Goal: Task Accomplishment & Management: Use online tool/utility

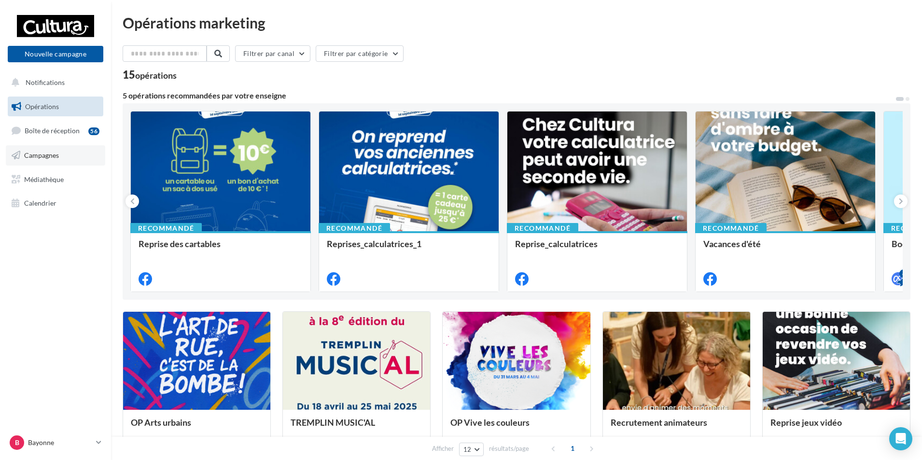
click at [51, 154] on span "Campagnes" at bounding box center [41, 155] width 35 height 8
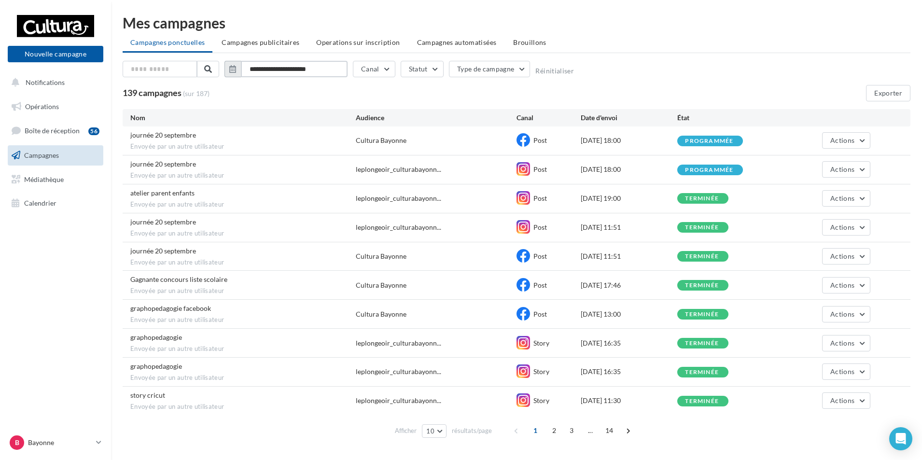
click at [285, 69] on input "**********" at bounding box center [294, 69] width 107 height 16
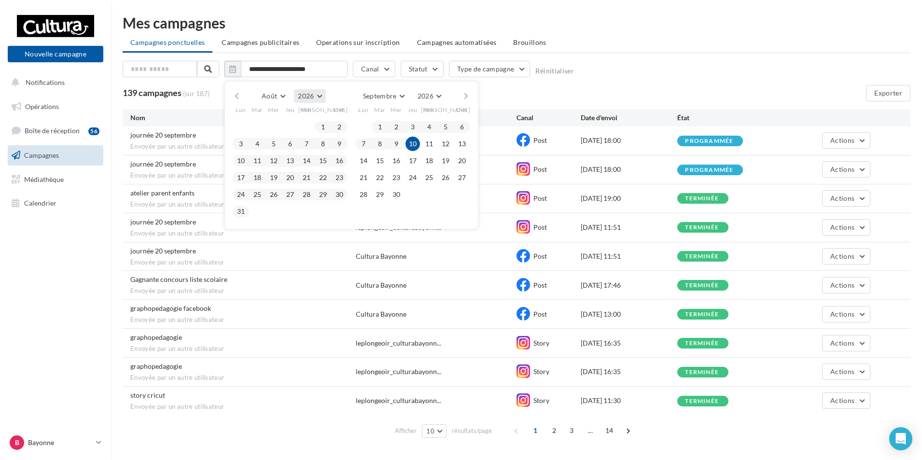
click at [322, 97] on button "2026" at bounding box center [309, 96] width 31 height 14
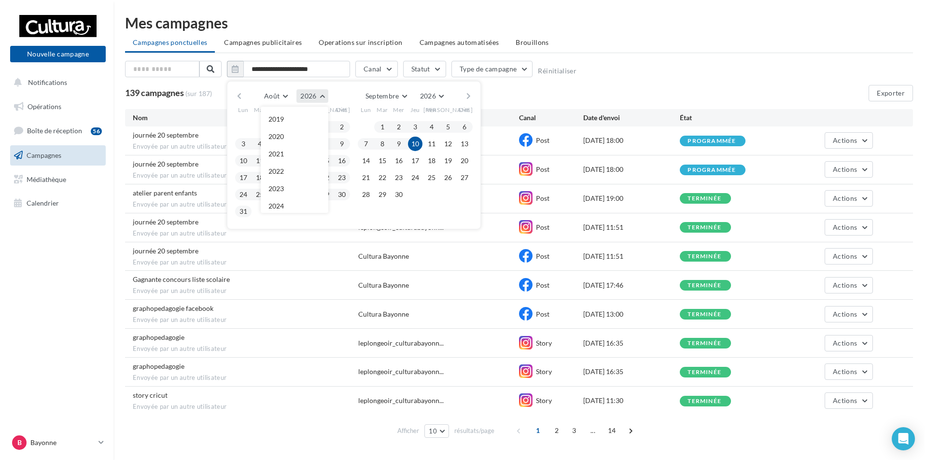
scroll to position [104, 0]
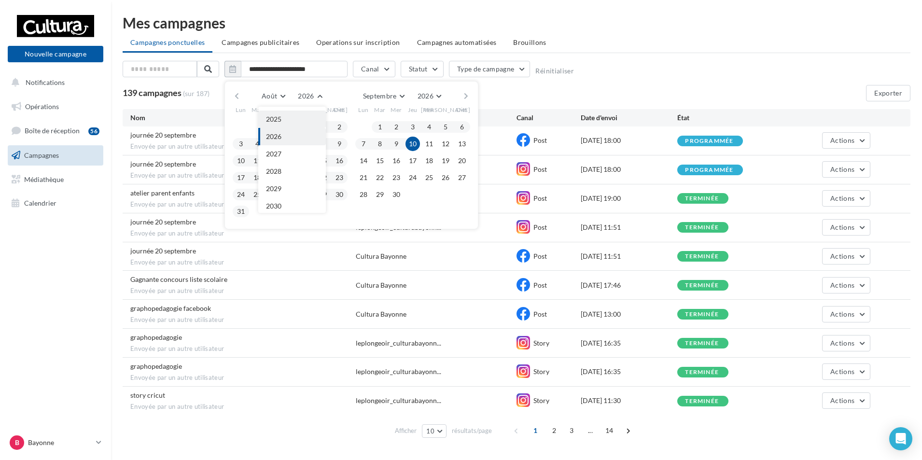
click at [291, 118] on button "2025" at bounding box center [292, 119] width 68 height 17
click at [307, 125] on button "1" at bounding box center [306, 127] width 14 height 14
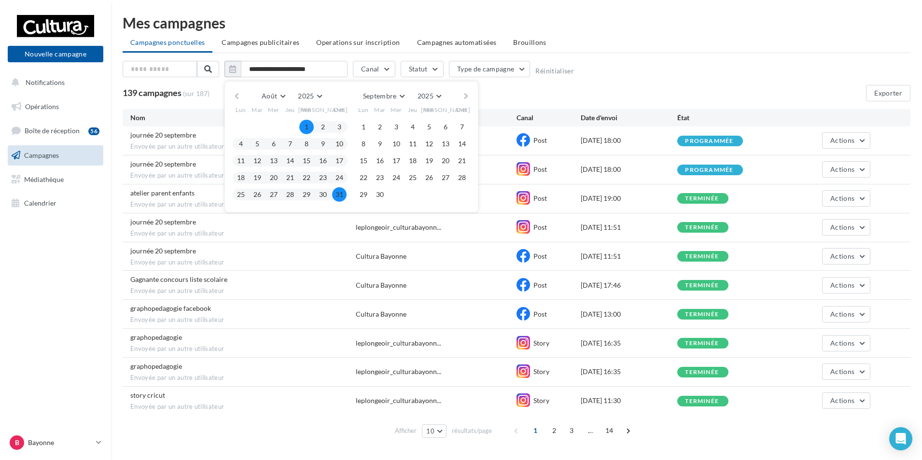
click at [335, 195] on button "31" at bounding box center [339, 194] width 14 height 14
type input "**********"
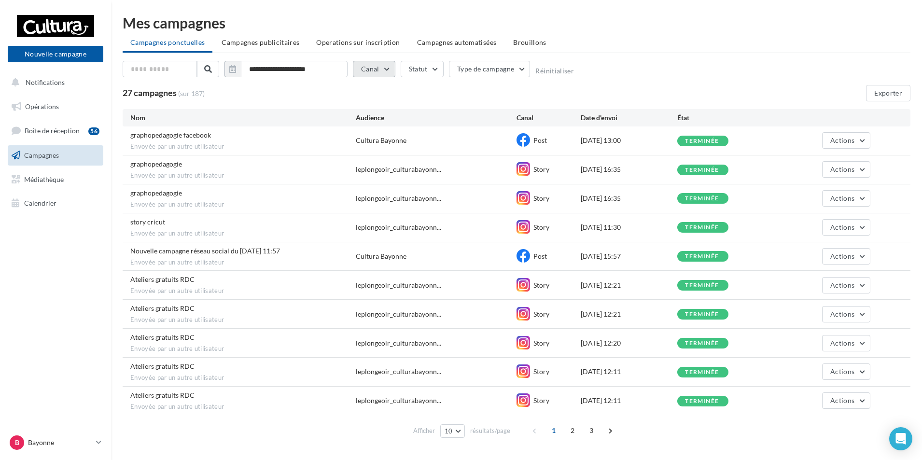
click at [386, 73] on button "Canal" at bounding box center [374, 69] width 42 height 16
click at [364, 102] on label at bounding box center [366, 103] width 10 height 10
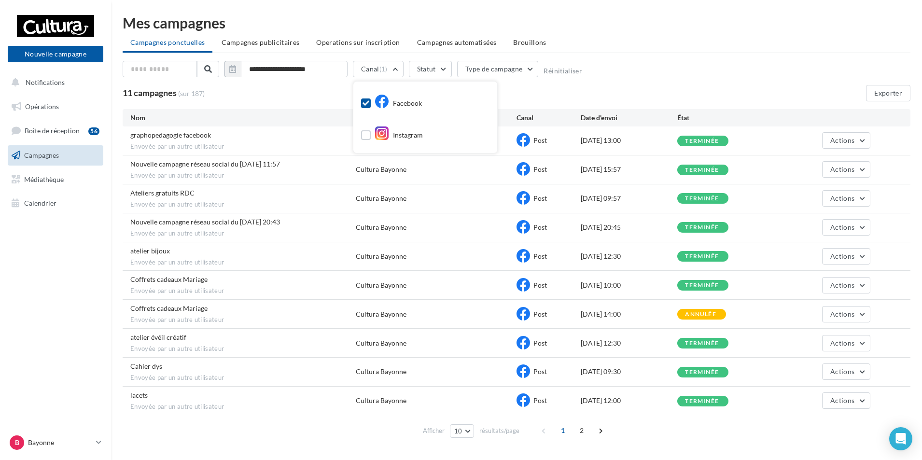
click at [522, 96] on div "11 campagnes (sur 187) Exporter" at bounding box center [517, 93] width 788 height 16
click at [595, 431] on span at bounding box center [600, 430] width 15 height 15
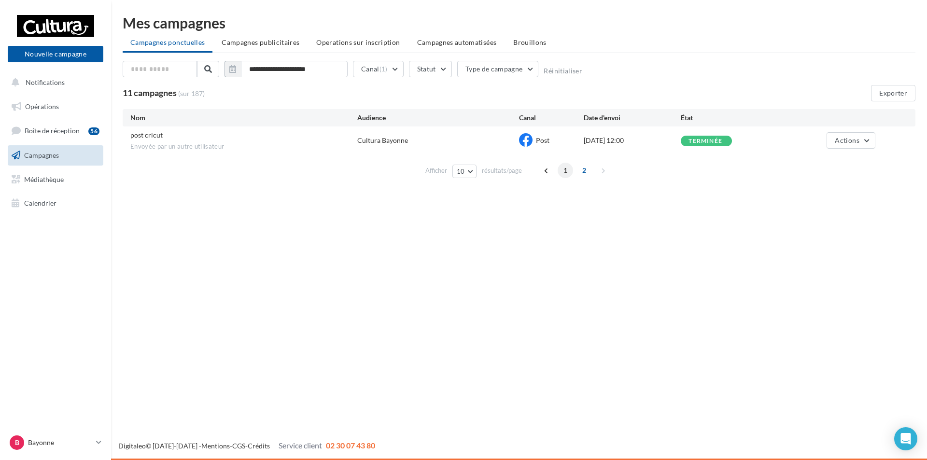
click at [563, 170] on span "1" at bounding box center [565, 170] width 15 height 15
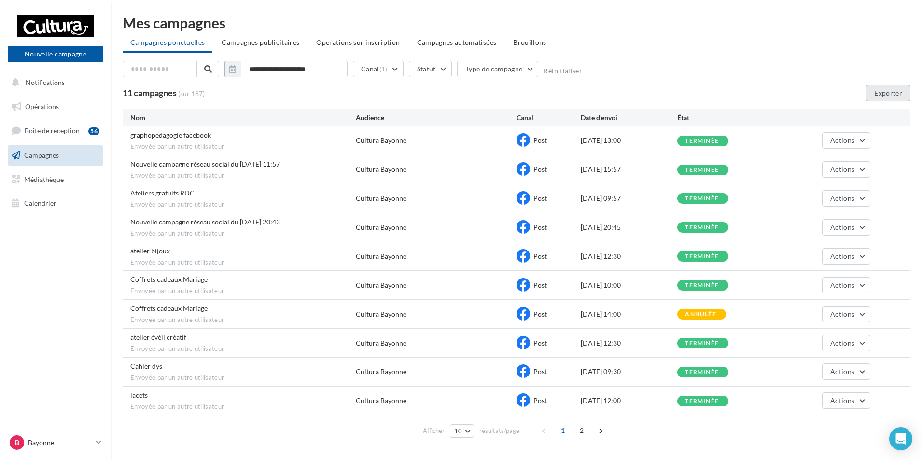
click at [879, 93] on button "Exporter" at bounding box center [888, 93] width 44 height 16
click at [396, 71] on button "Canal (1)" at bounding box center [378, 69] width 51 height 16
click at [365, 100] on icon at bounding box center [366, 103] width 7 height 7
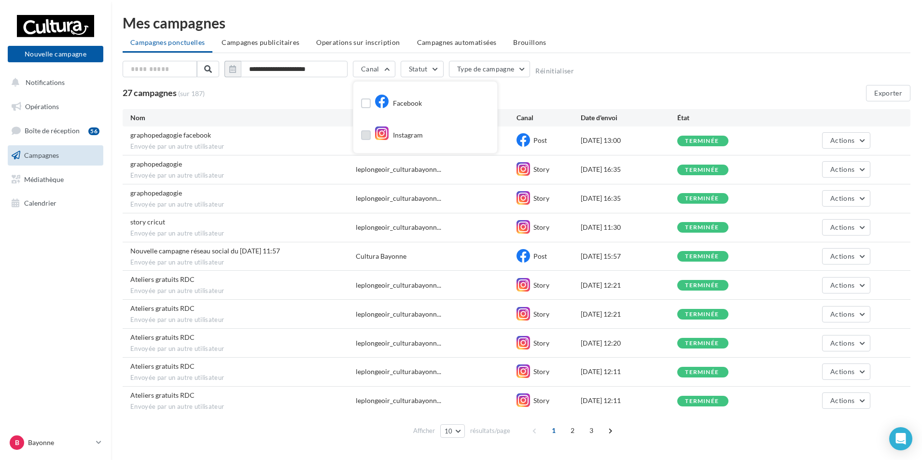
click at [364, 136] on label at bounding box center [366, 135] width 10 height 10
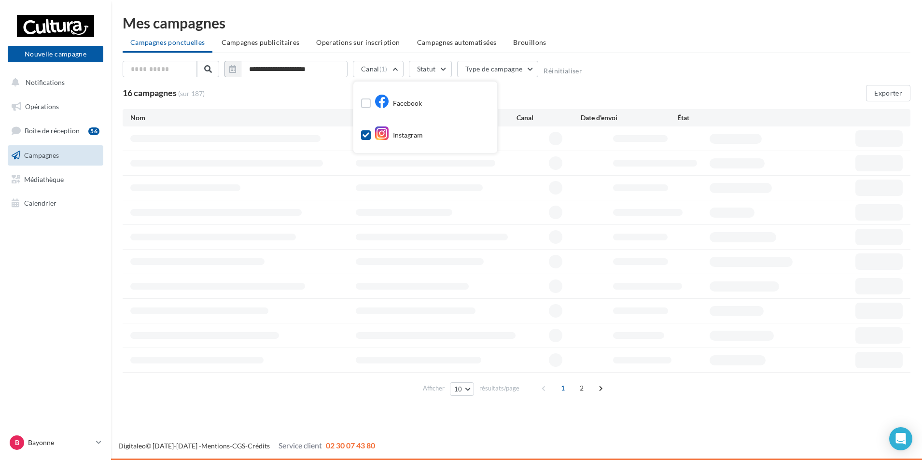
click at [540, 97] on div "16 campagnes (sur 187) Exporter" at bounding box center [517, 93] width 788 height 16
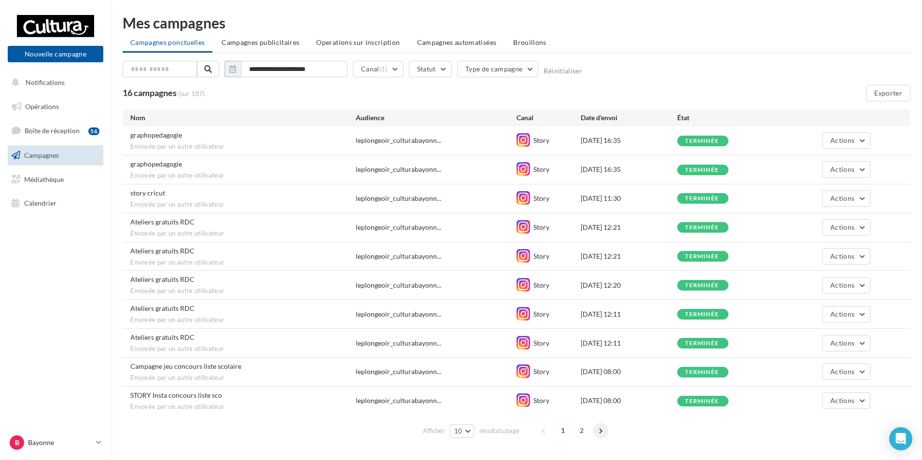
click at [602, 429] on span at bounding box center [600, 430] width 15 height 15
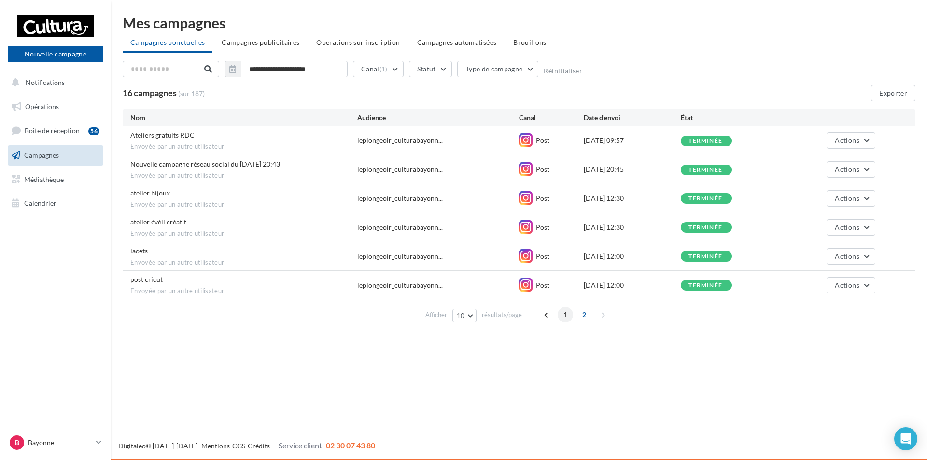
click at [561, 316] on span "1" at bounding box center [565, 314] width 15 height 15
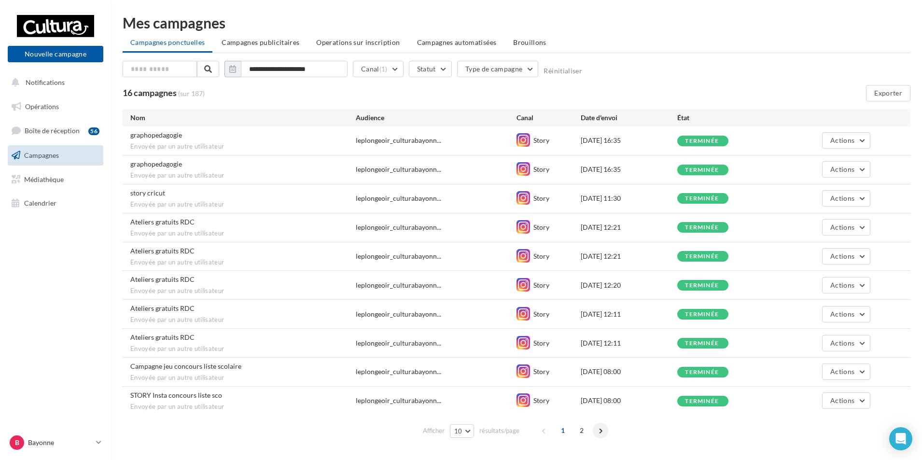
click at [598, 428] on span at bounding box center [600, 430] width 15 height 15
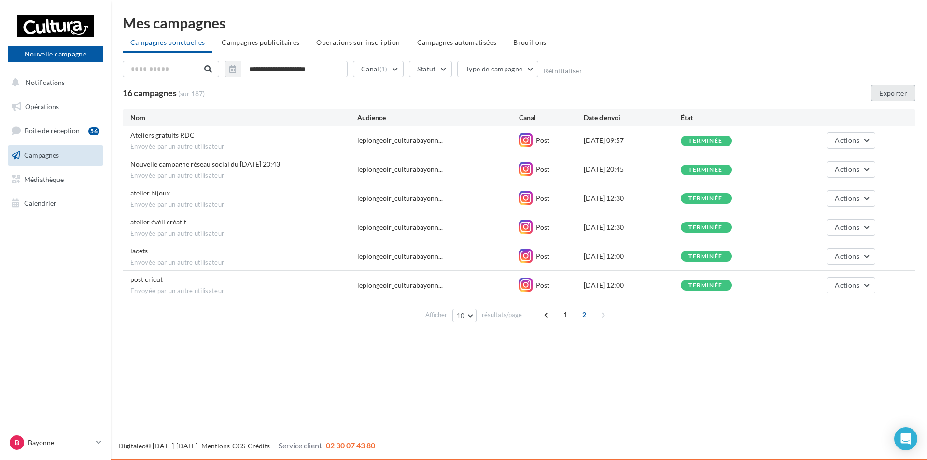
click at [893, 95] on button "Exporter" at bounding box center [893, 93] width 44 height 16
